Goal: Find specific page/section: Find specific page/section

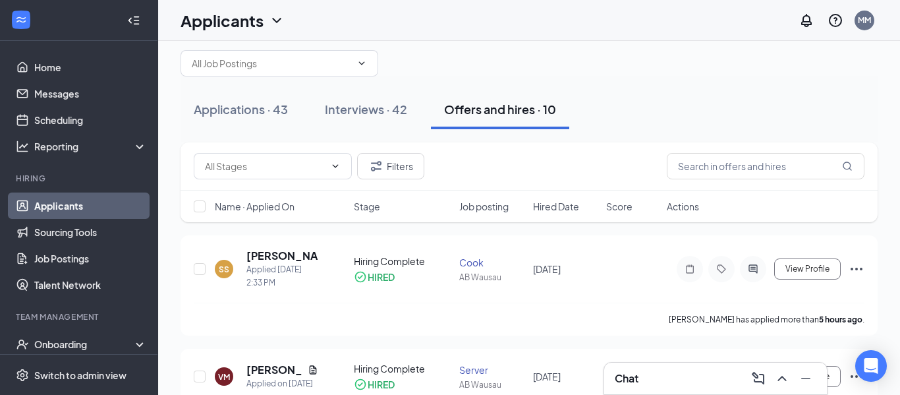
scroll to position [20, 0]
drag, startPoint x: 349, startPoint y: 108, endPoint x: 440, endPoint y: 121, distance: 92.5
click at [348, 109] on div "Interviews · 42" at bounding box center [366, 109] width 82 height 16
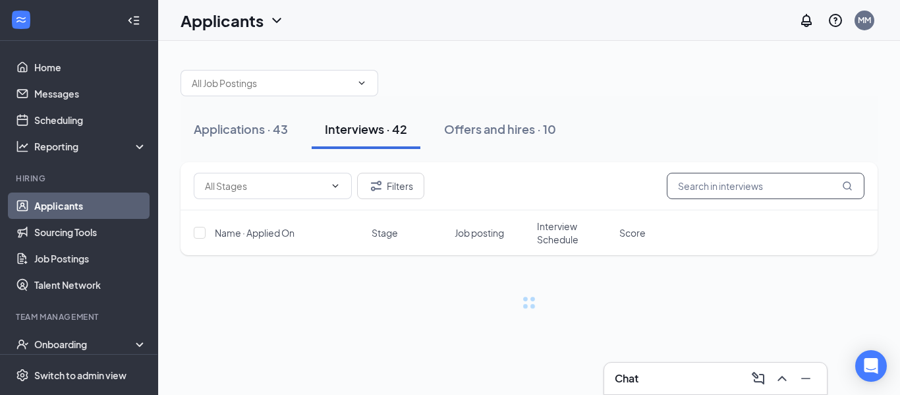
click at [716, 192] on input "text" at bounding box center [766, 186] width 198 height 26
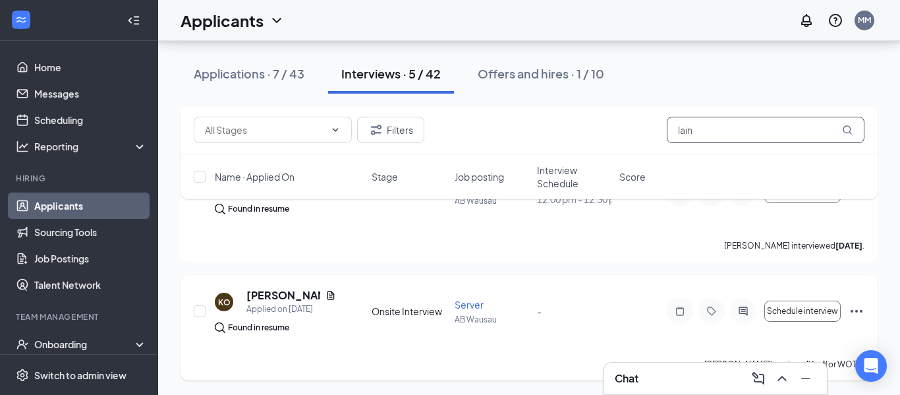
scroll to position [469, 0]
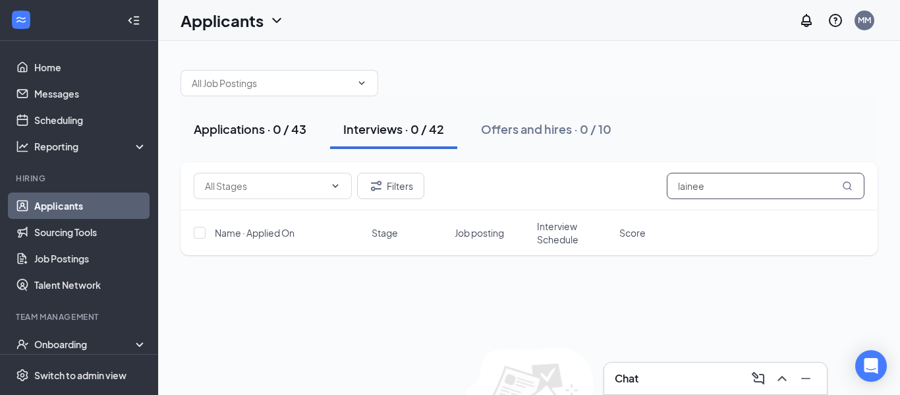
type input "lainee"
click at [253, 132] on div "Applications · 0 / 43" at bounding box center [250, 129] width 113 height 16
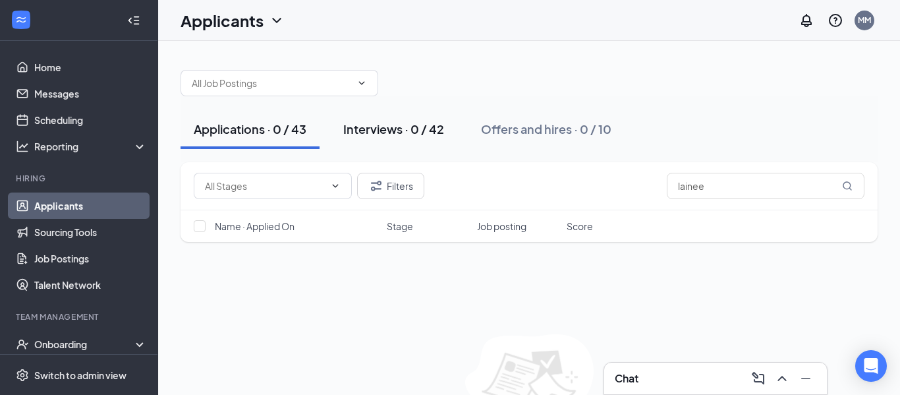
drag, startPoint x: 374, startPoint y: 133, endPoint x: 370, endPoint y: 127, distance: 7.1
click at [373, 132] on div "Interviews · 0 / 42" at bounding box center [393, 129] width 101 height 16
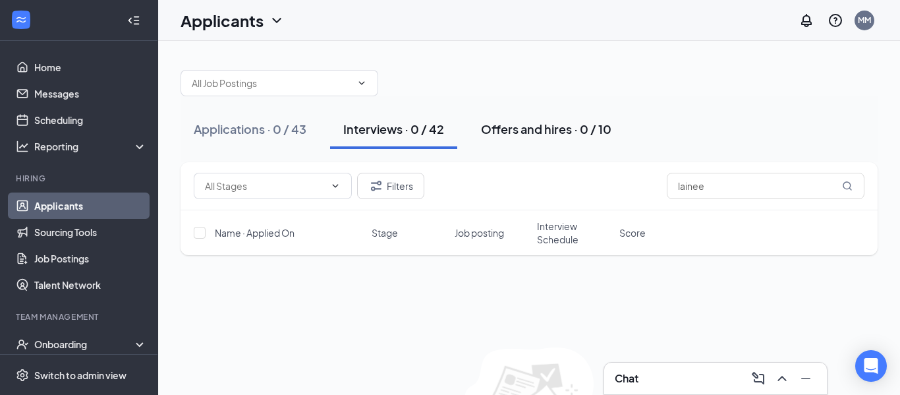
click at [509, 127] on div "Offers and hires · 0 / 10" at bounding box center [546, 129] width 130 height 16
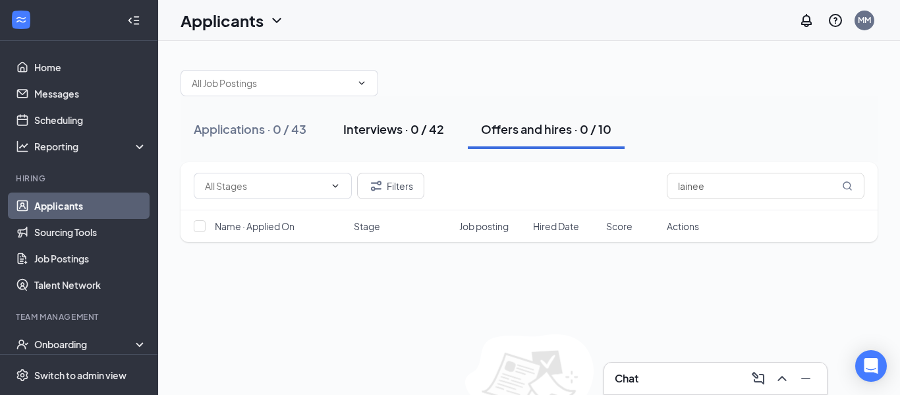
drag, startPoint x: 361, startPoint y: 133, endPoint x: 351, endPoint y: 129, distance: 11.3
click at [361, 135] on div "Interviews · 0 / 42" at bounding box center [393, 129] width 101 height 16
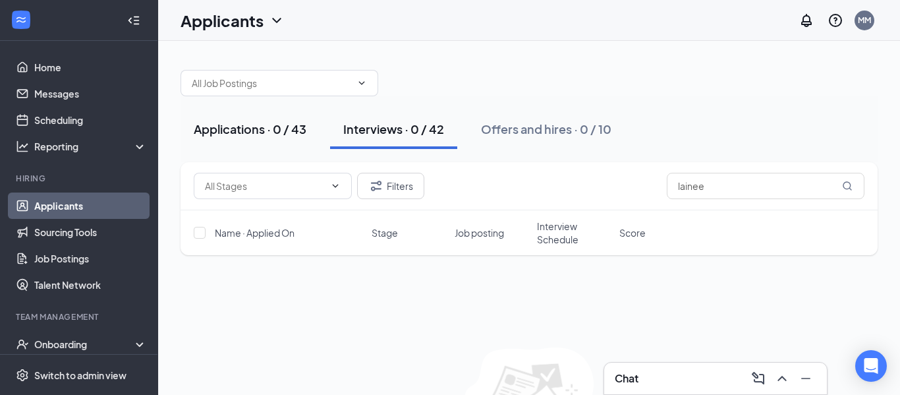
click at [257, 125] on div "Applications · 0 / 43" at bounding box center [250, 129] width 113 height 16
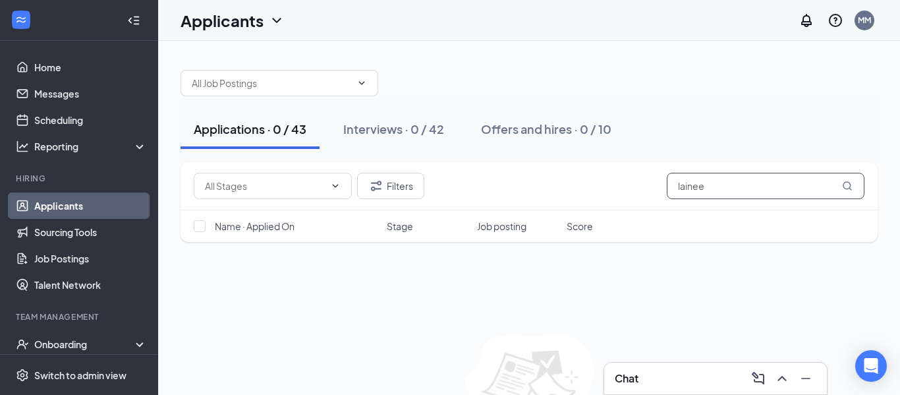
drag, startPoint x: 708, startPoint y: 188, endPoint x: 486, endPoint y: 169, distance: 223.6
click at [481, 167] on div "Filters lainee" at bounding box center [529, 186] width 697 height 48
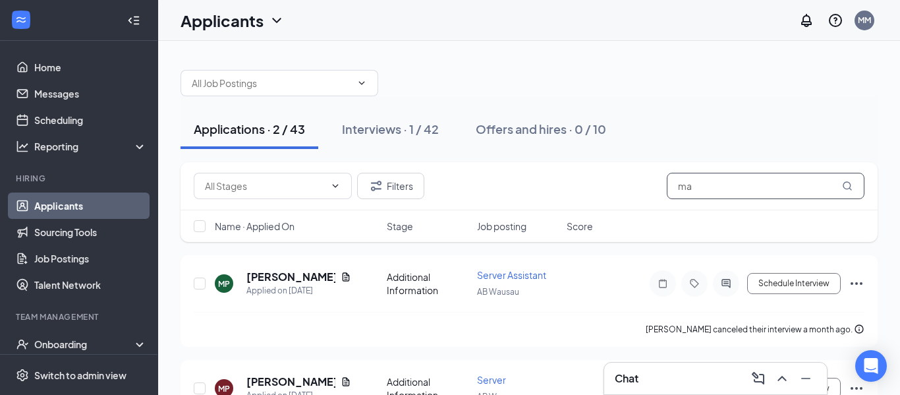
type input "m"
